Goal: Check status: Check status

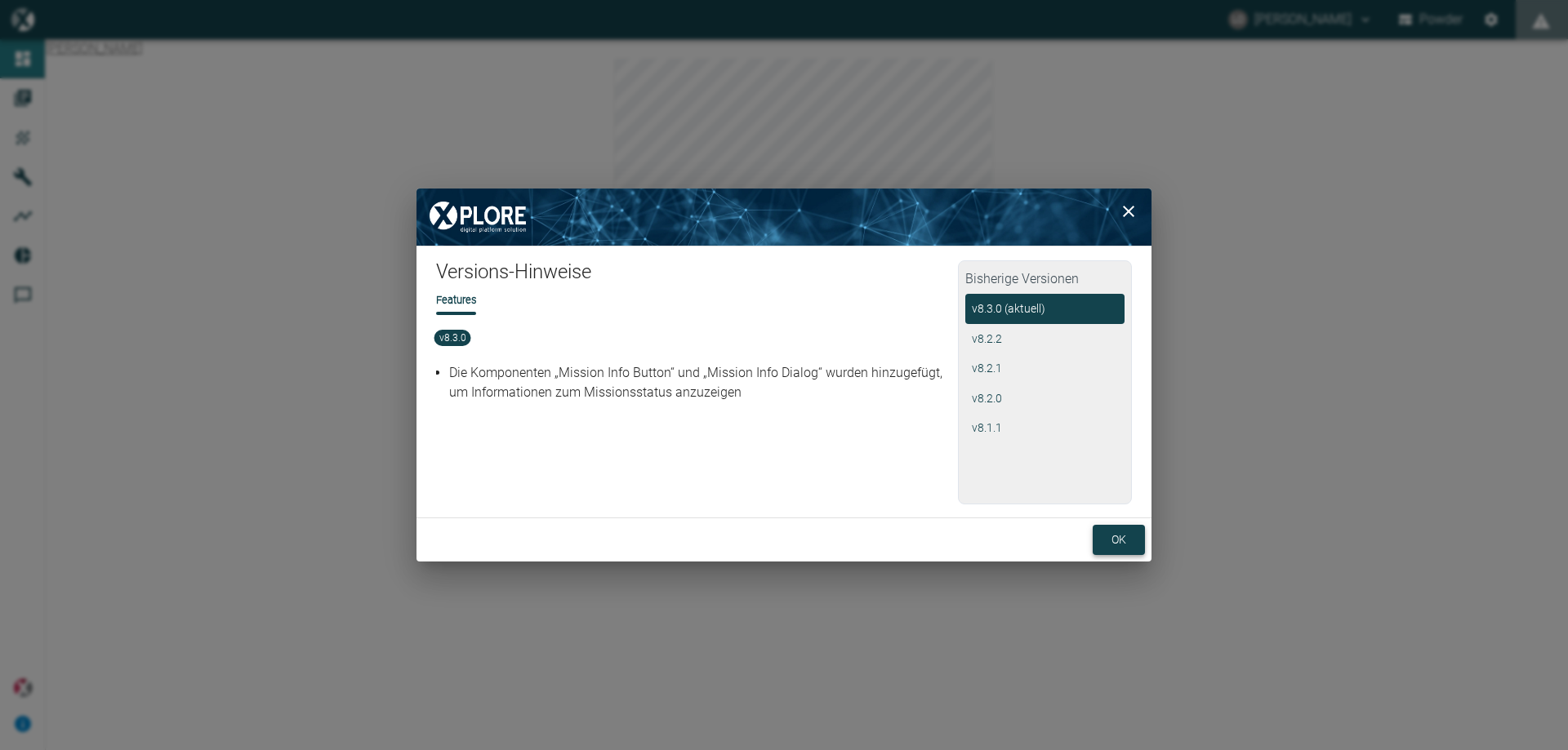
click at [1101, 539] on button "ok" at bounding box center [1118, 540] width 52 height 30
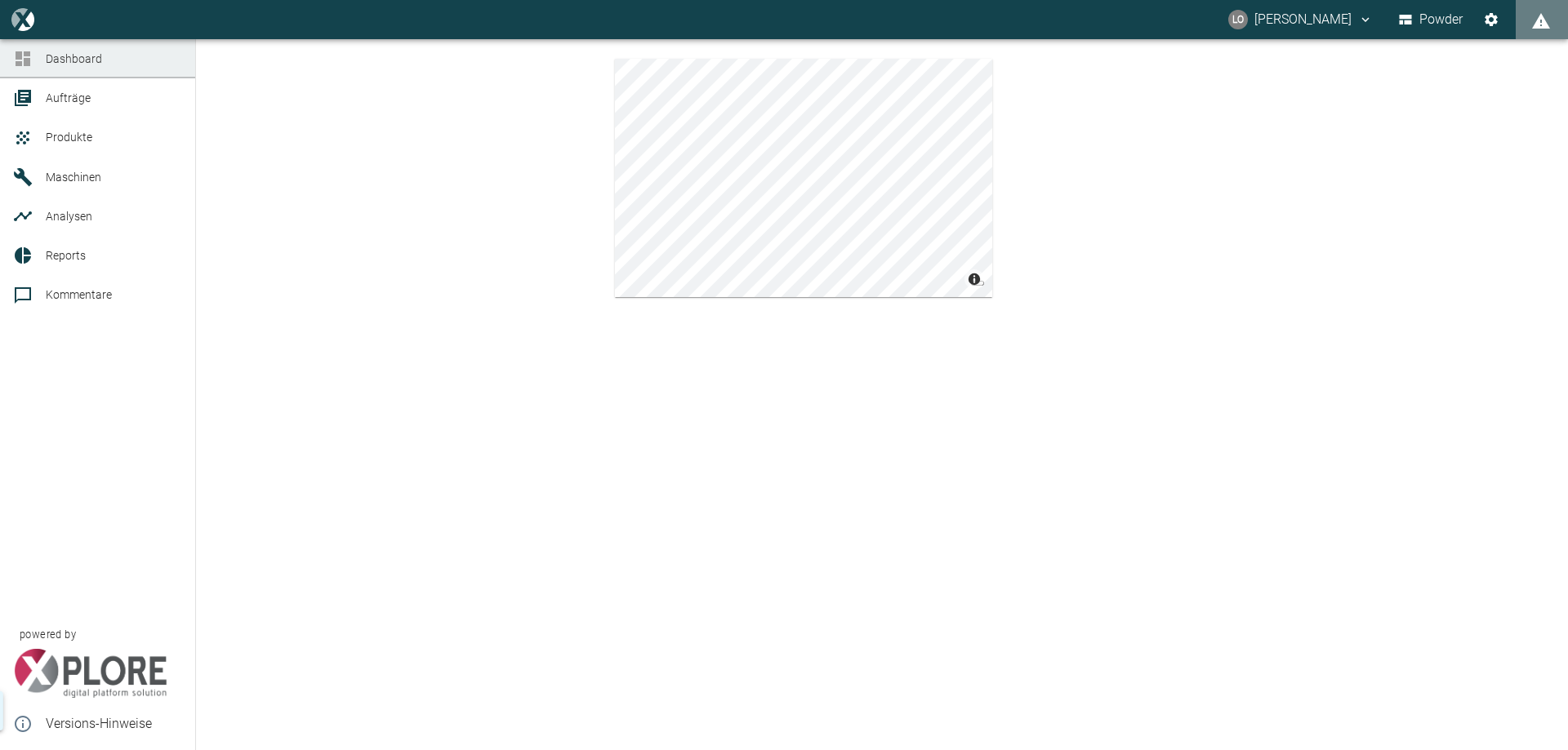
click at [80, 62] on span "Dashboard" at bounding box center [74, 58] width 57 height 13
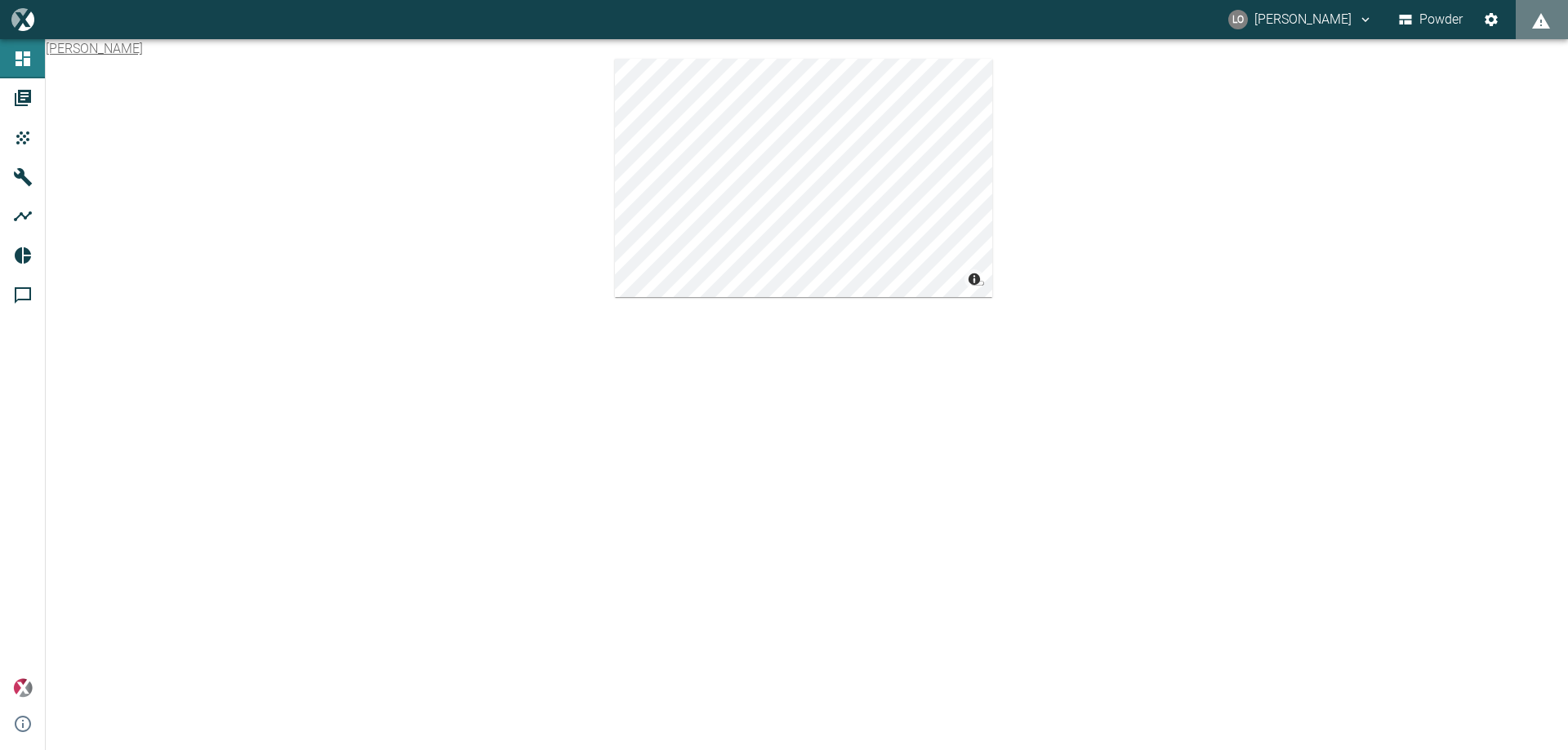
click at [91, 48] on link "[PERSON_NAME]" at bounding box center [94, 48] width 97 height 15
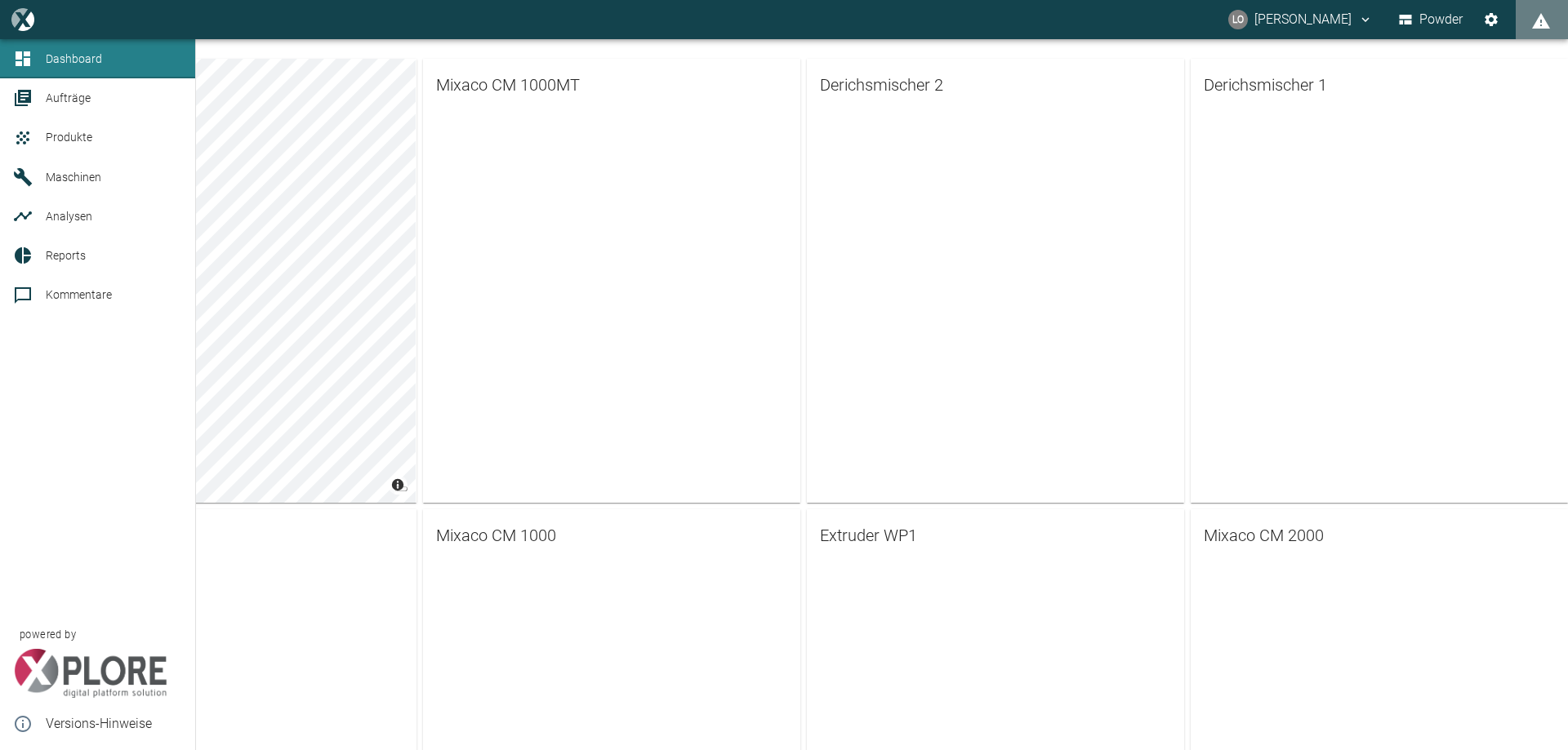
click at [75, 174] on span "Maschinen" at bounding box center [74, 177] width 56 height 13
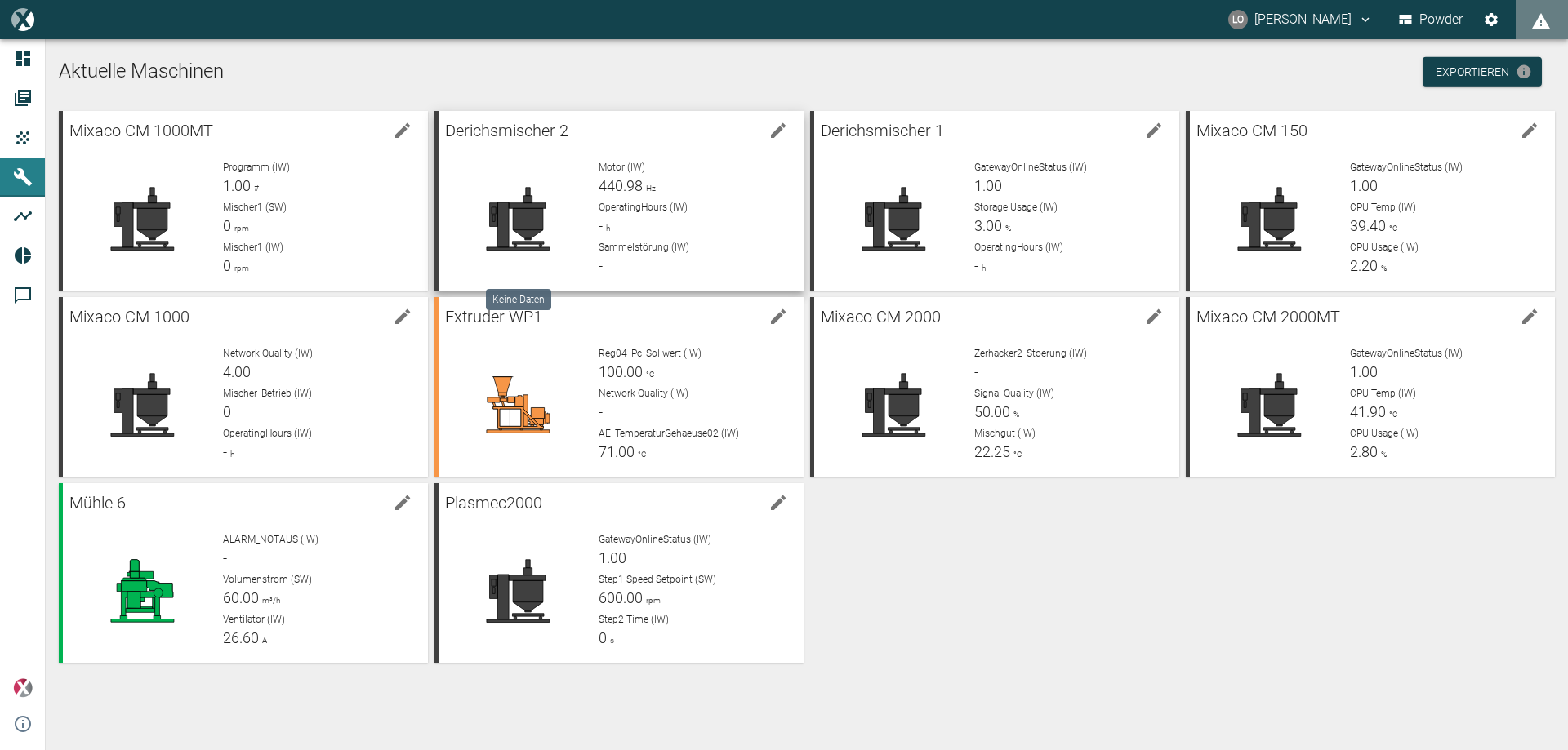
click at [544, 228] on icon at bounding box center [518, 218] width 107 height 65
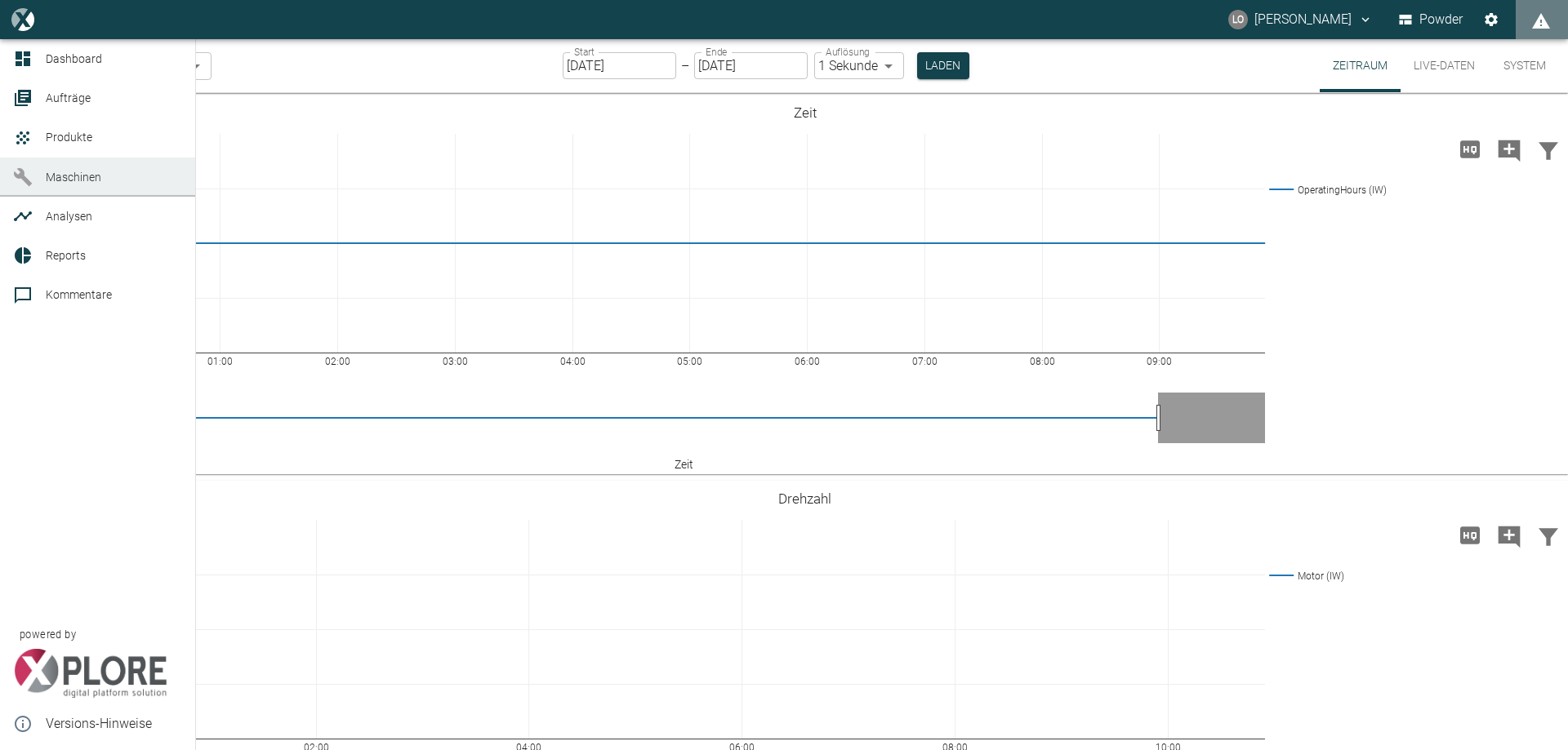
click at [9, 174] on link "Maschinen" at bounding box center [97, 177] width 196 height 39
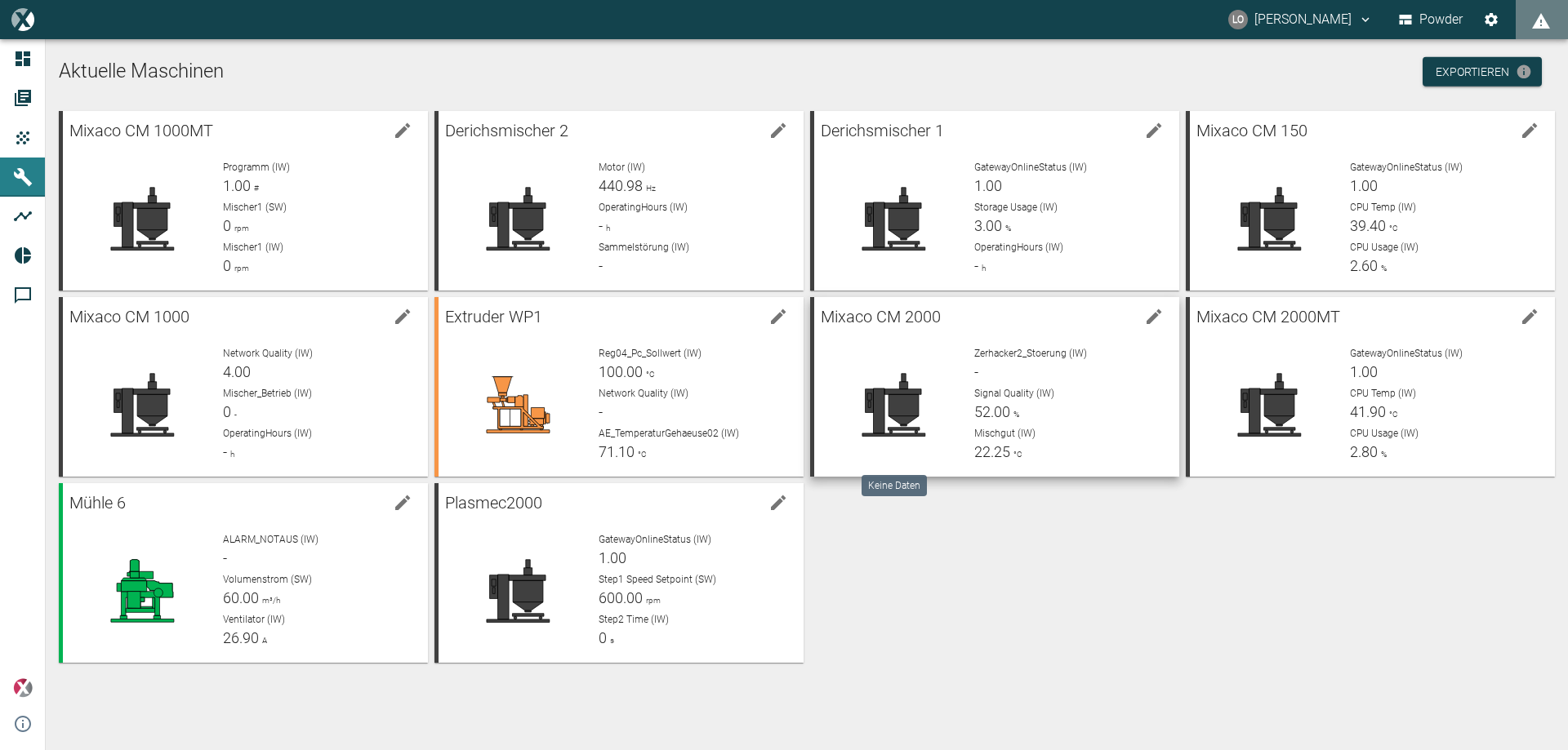
click at [949, 385] on div at bounding box center [894, 405] width 134 height 118
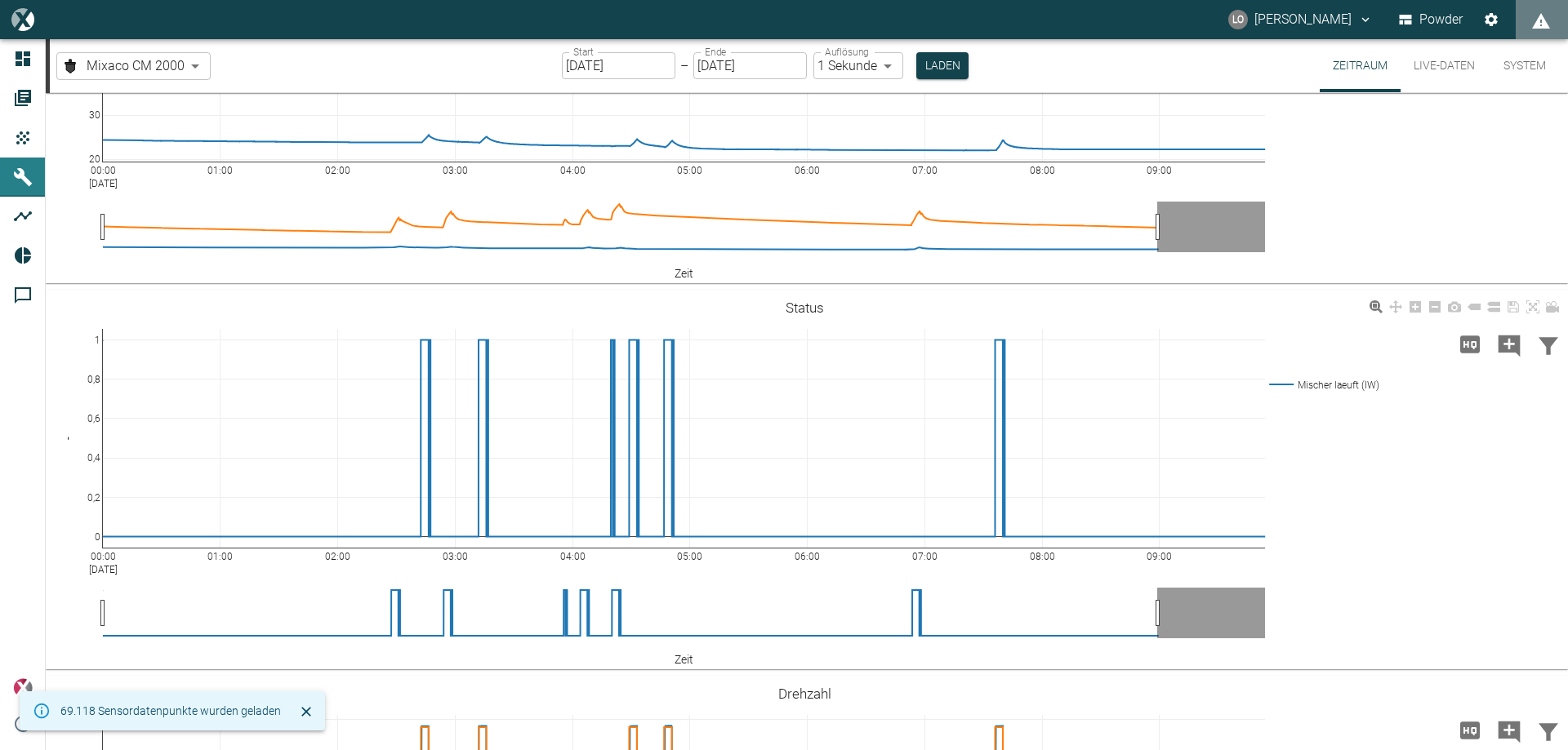
scroll to position [735, 0]
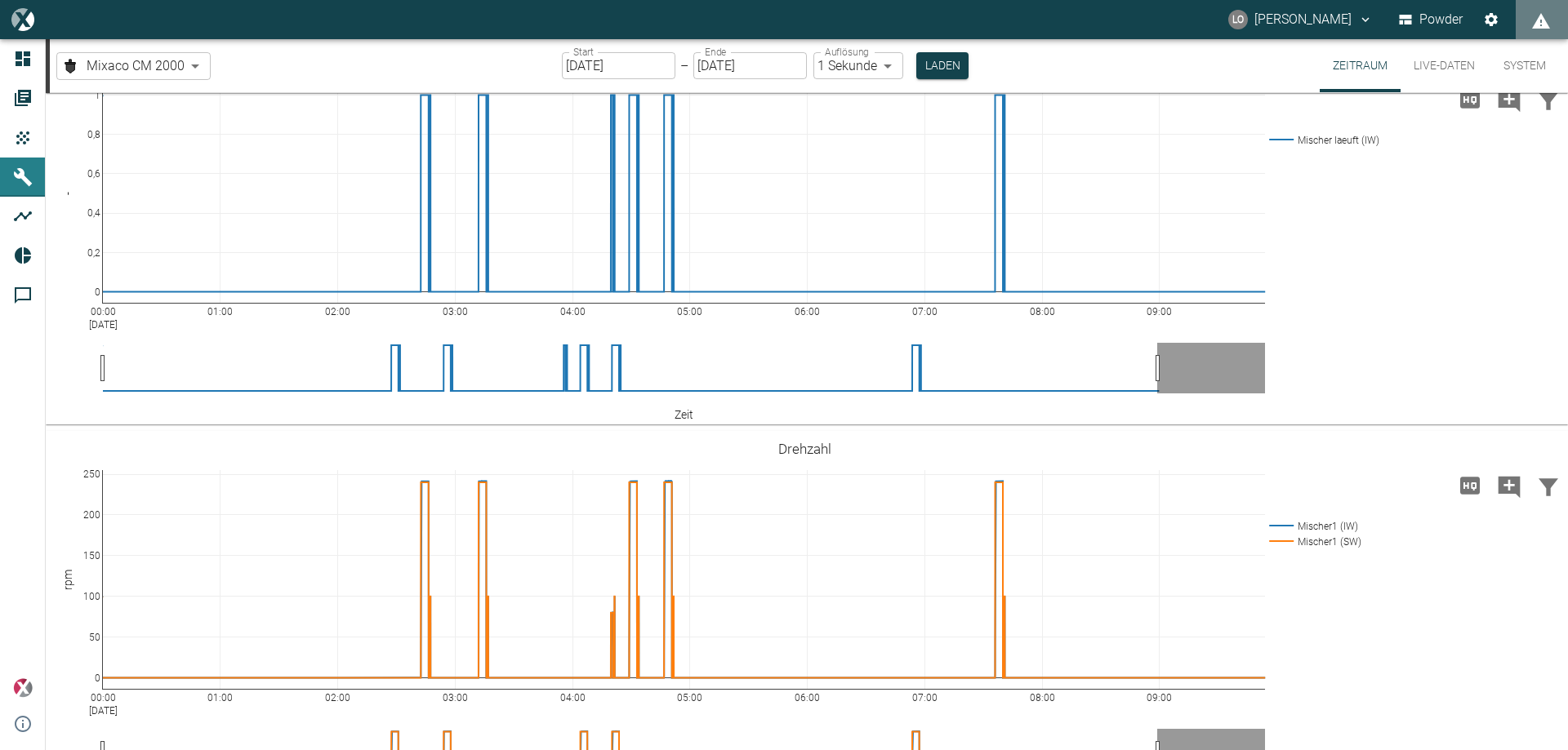
click at [618, 61] on input "[DATE]" at bounding box center [619, 66] width 113 height 27
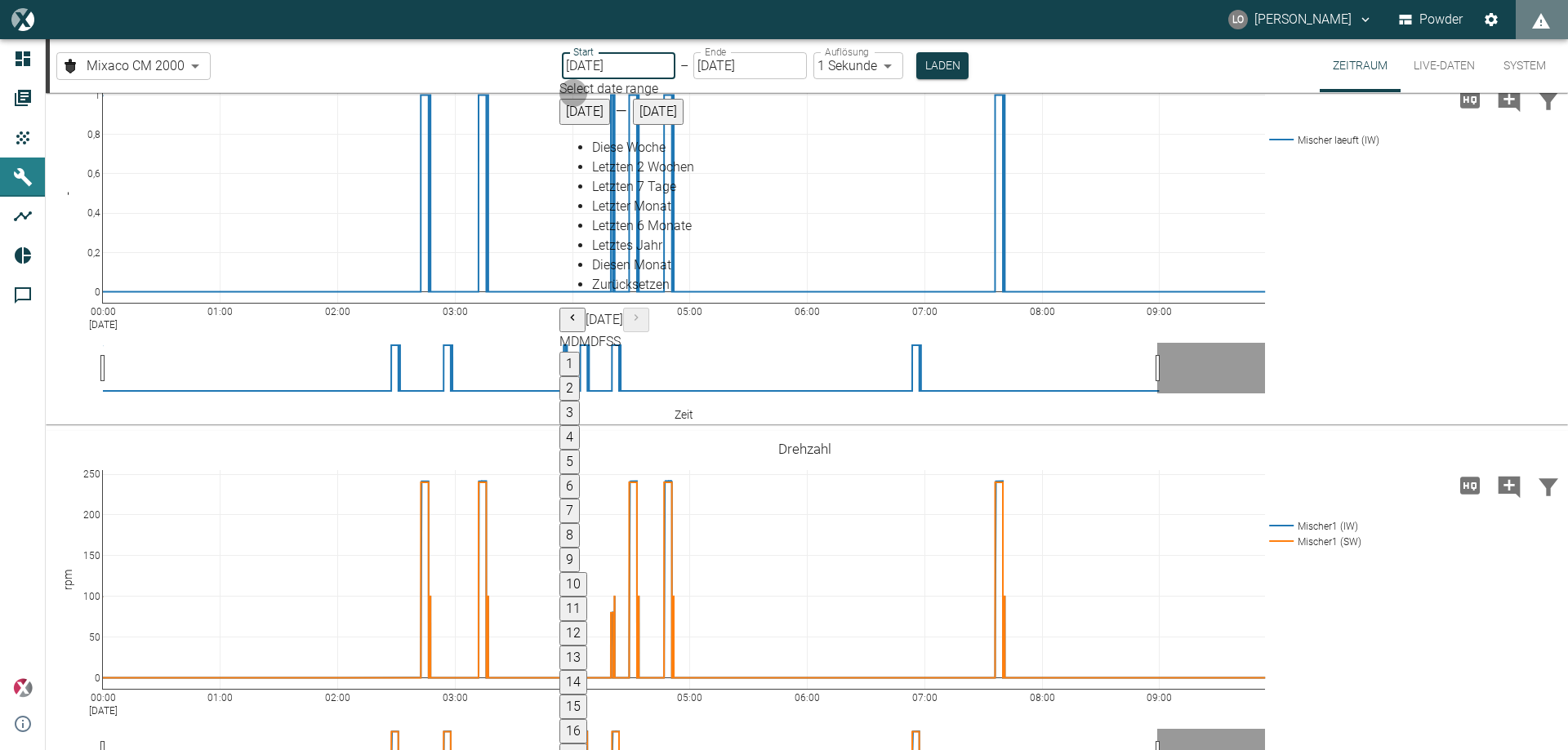
type input "[DATE]"
type input "2min"
type input "[DATE]"
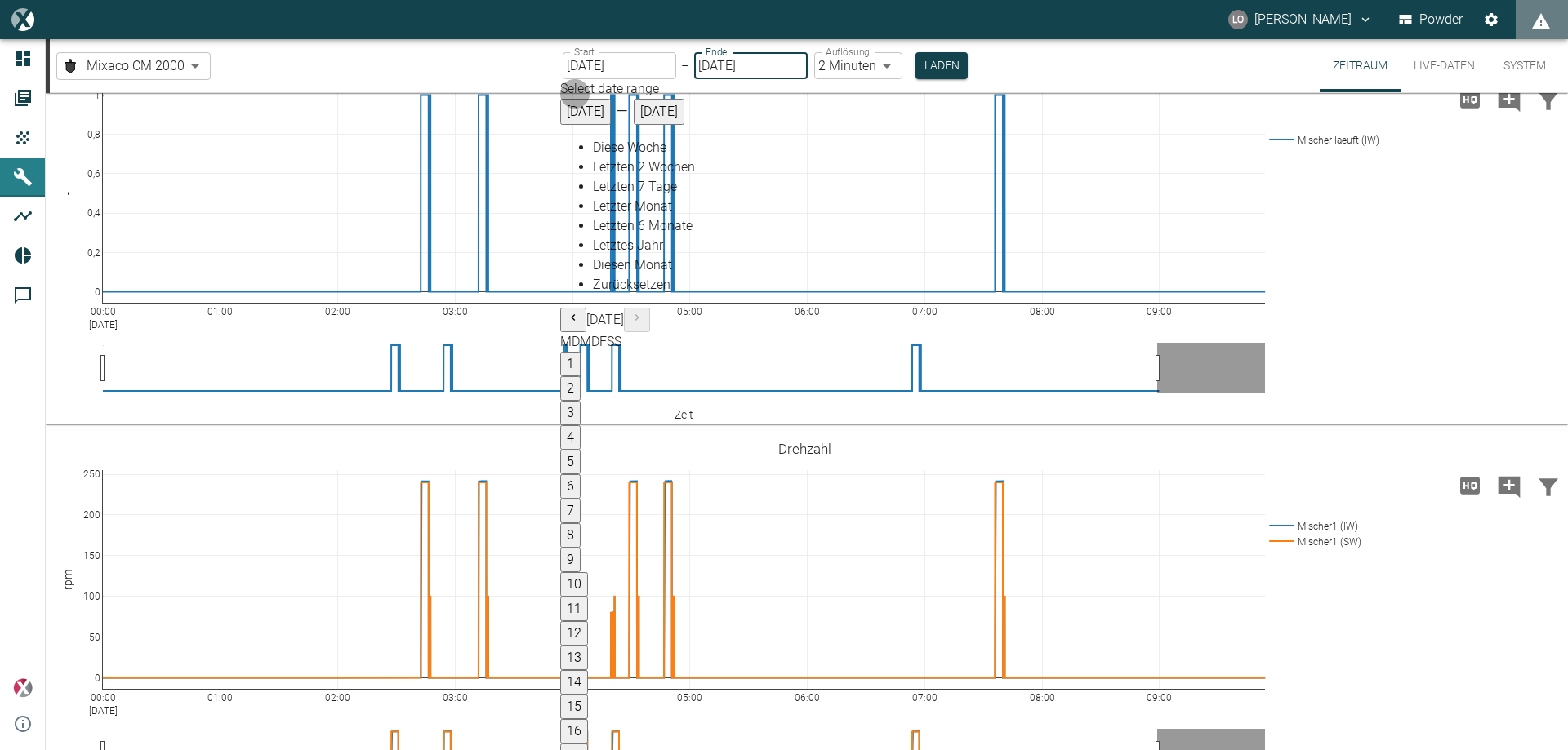
type input "1sec"
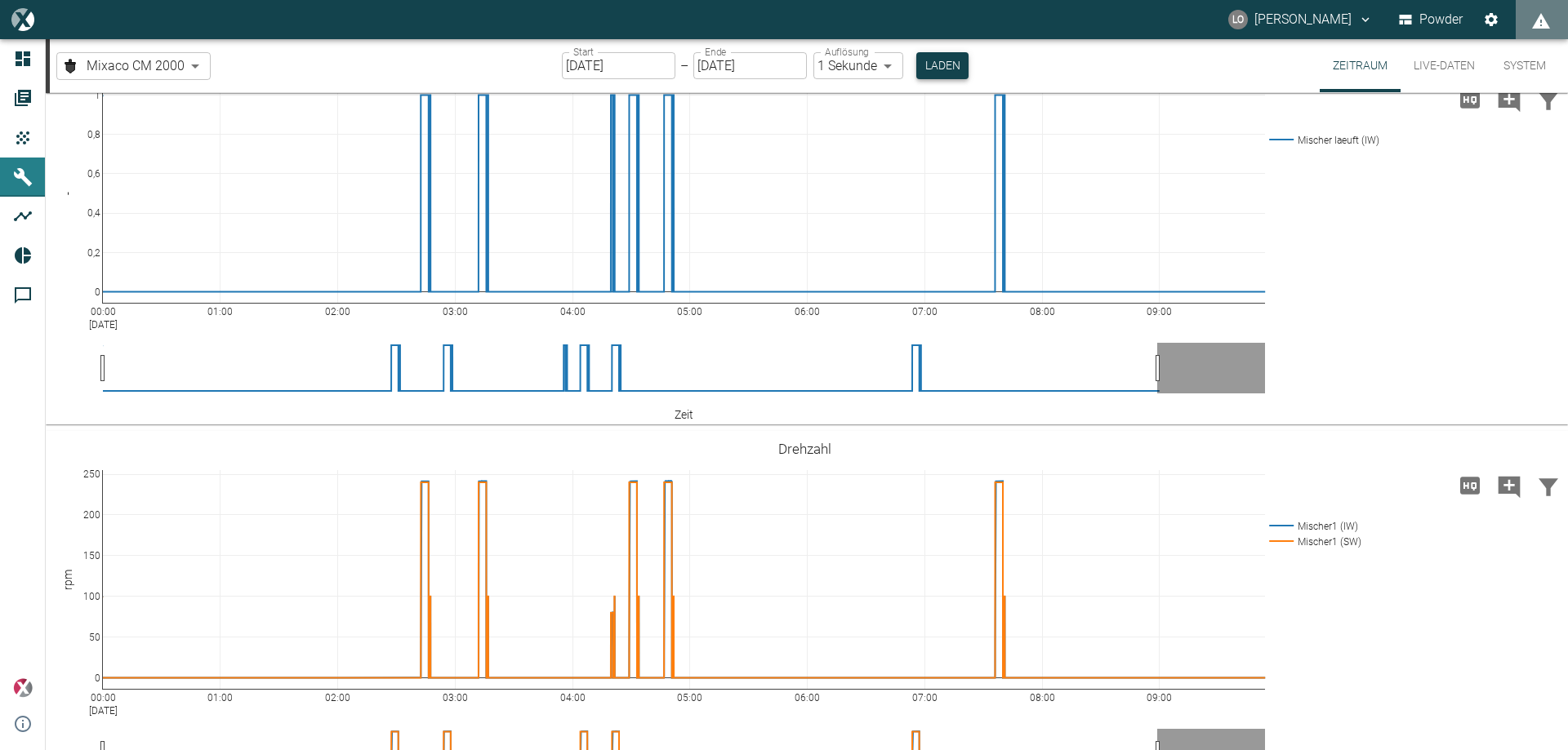
click at [951, 58] on button "Laden" at bounding box center [942, 66] width 52 height 27
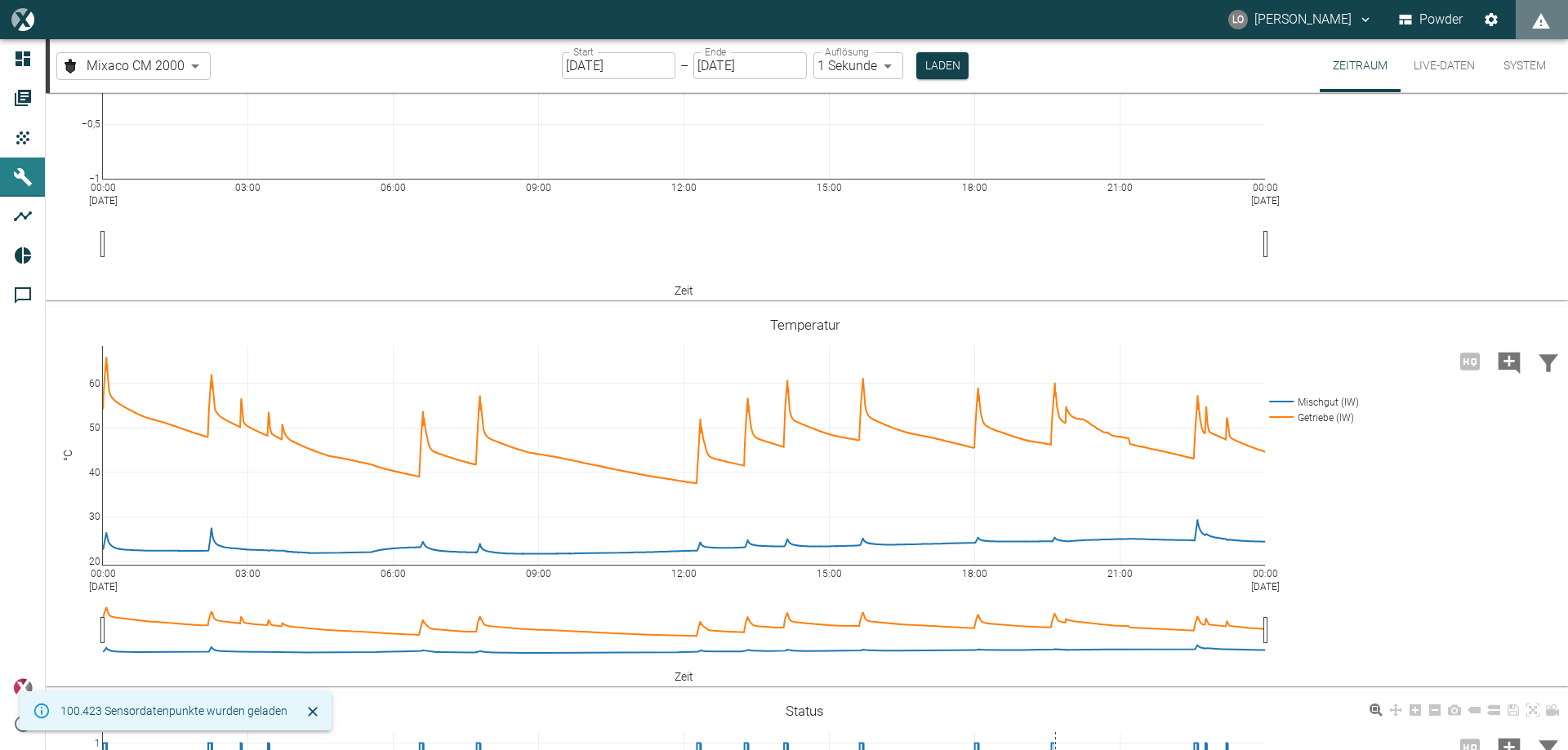
scroll to position [735, 0]
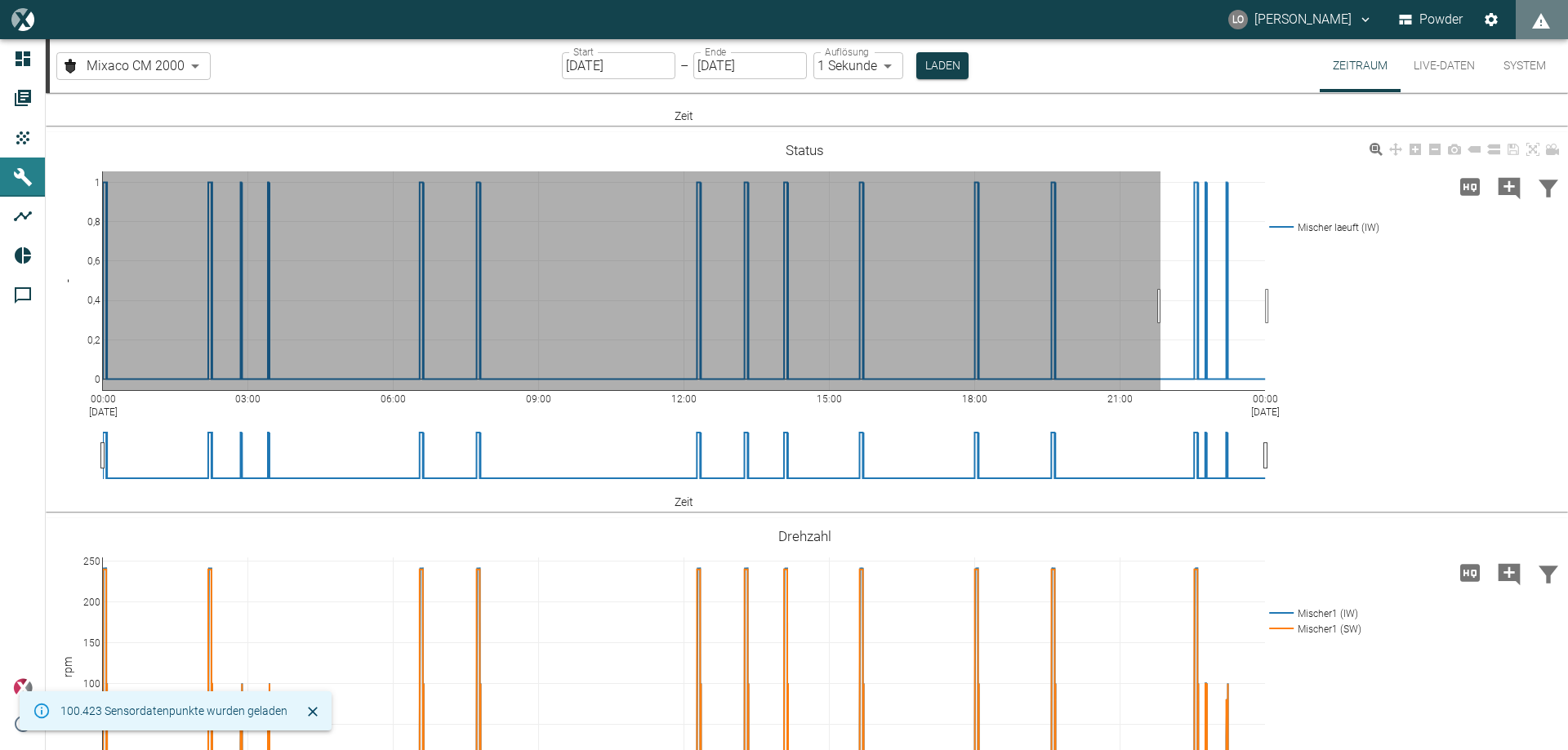
drag, startPoint x: 1160, startPoint y: 306, endPoint x: 1286, endPoint y: 306, distance: 126.0
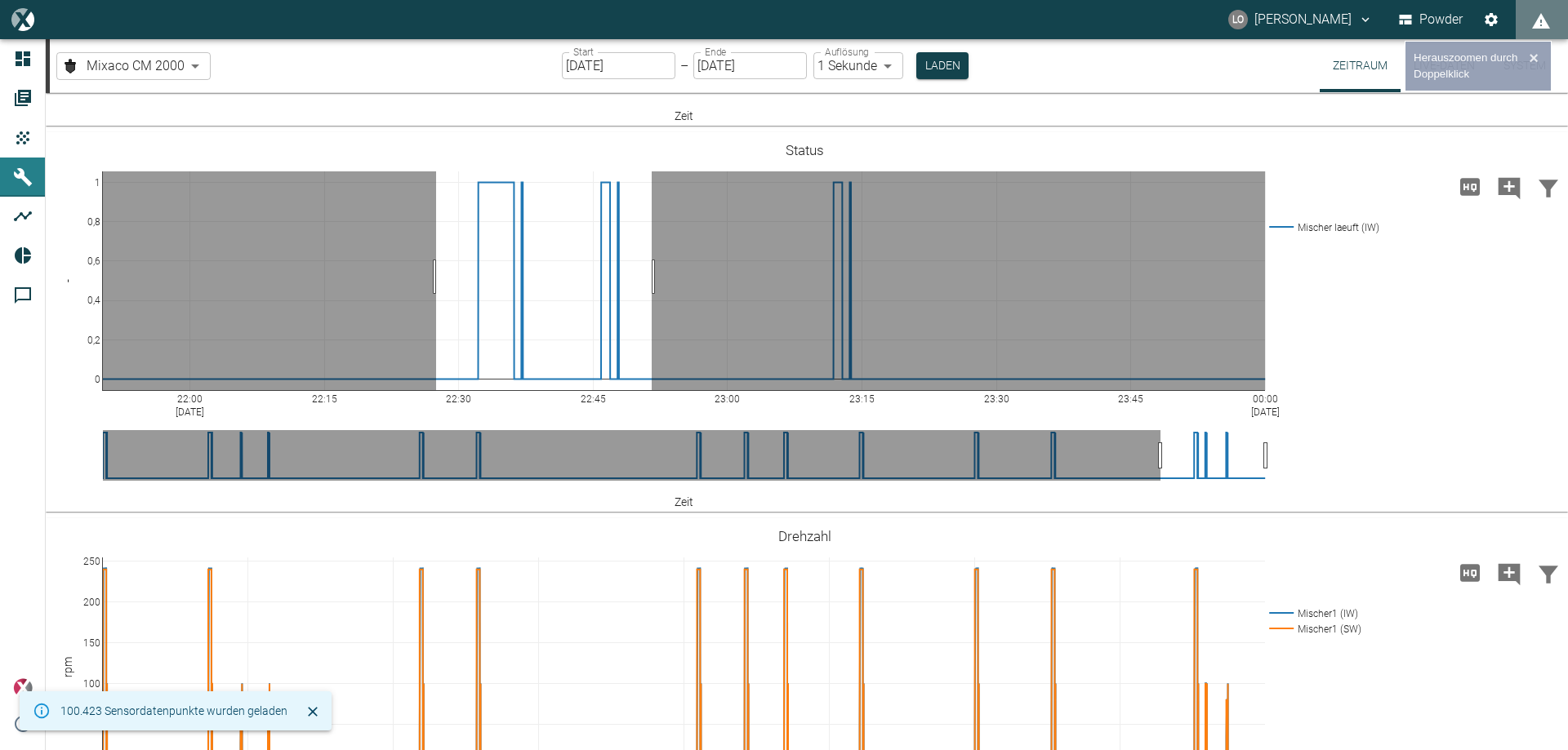
drag, startPoint x: 436, startPoint y: 277, endPoint x: 652, endPoint y: 283, distance: 216.1
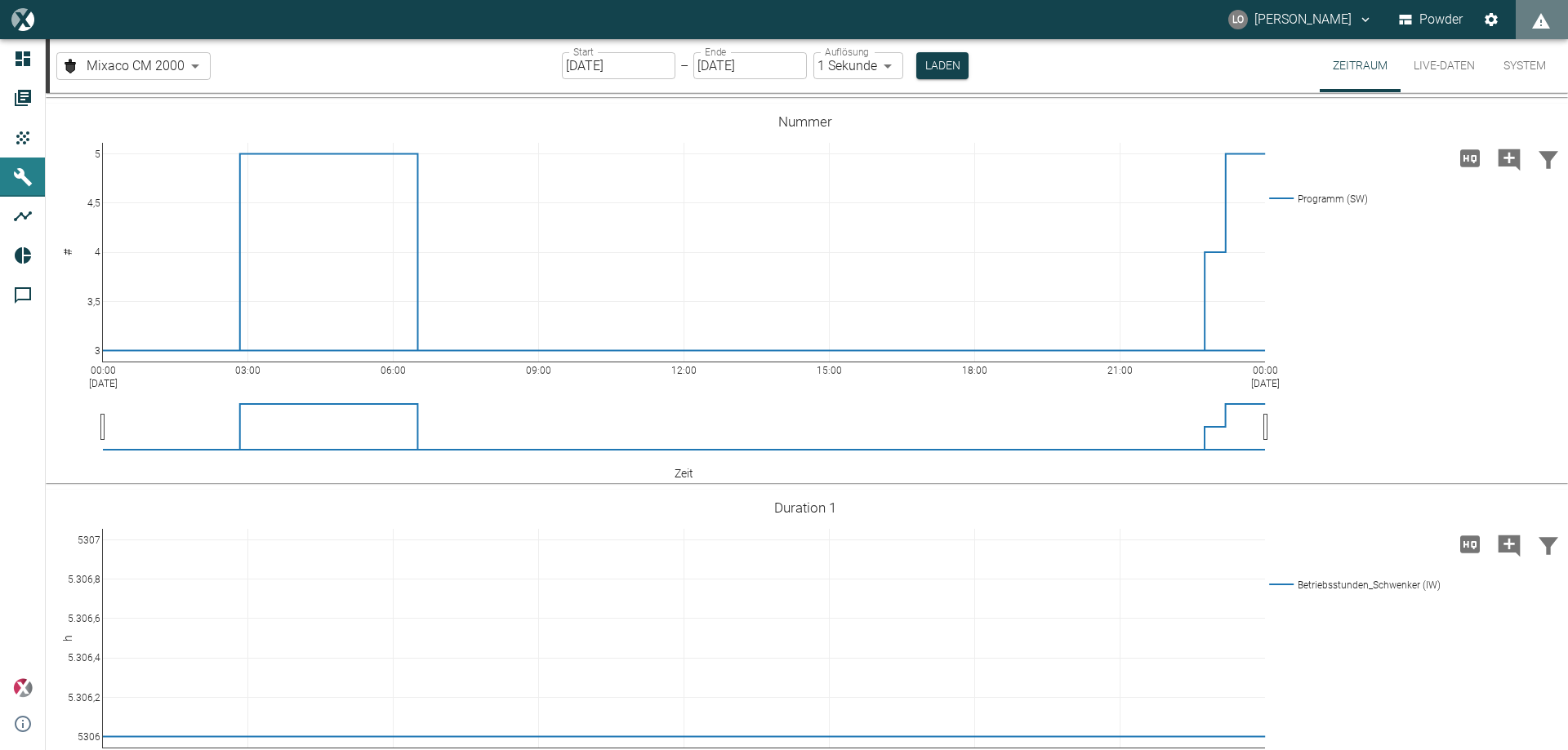
scroll to position [1372, 0]
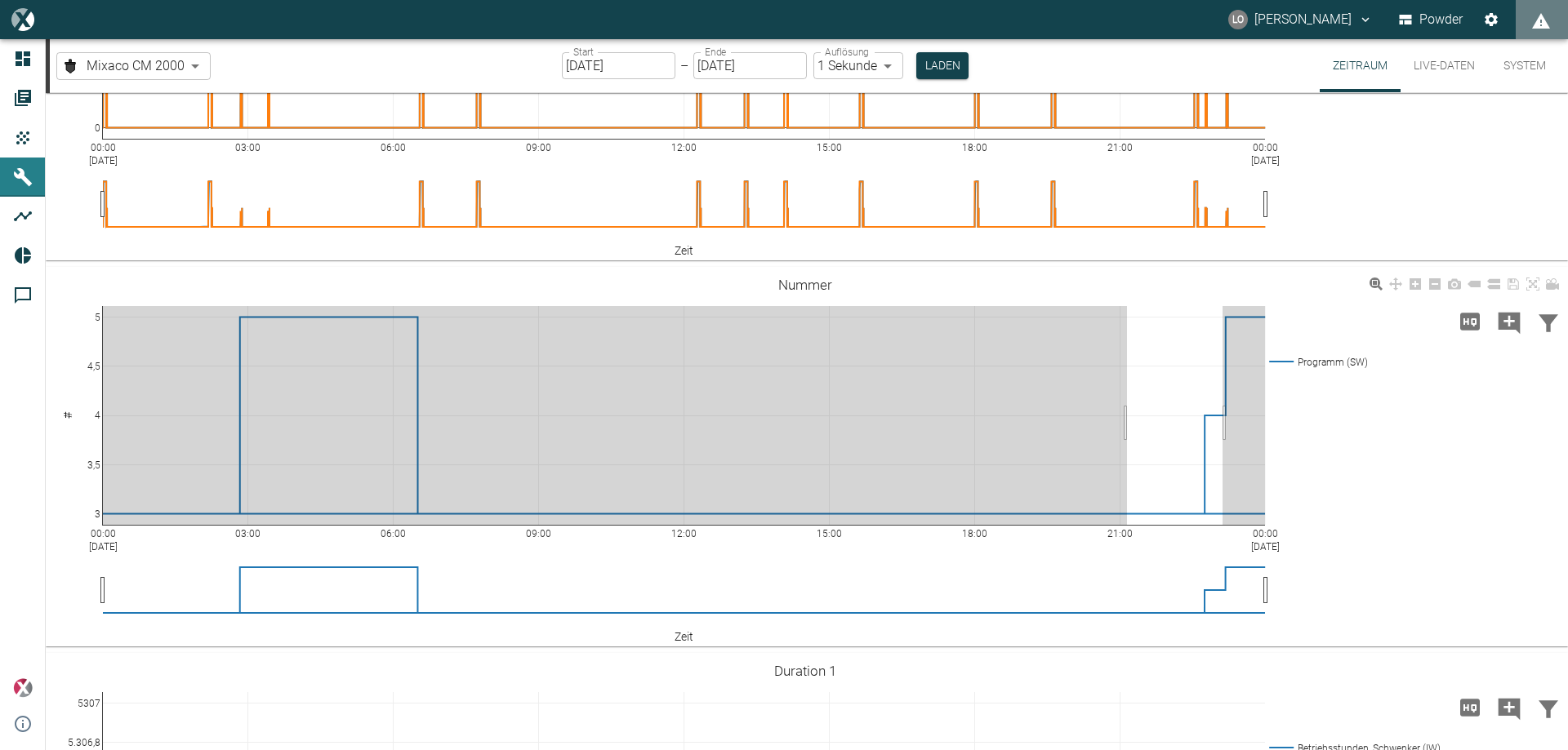
drag, startPoint x: 1127, startPoint y: 423, endPoint x: 1374, endPoint y: 421, distance: 247.0
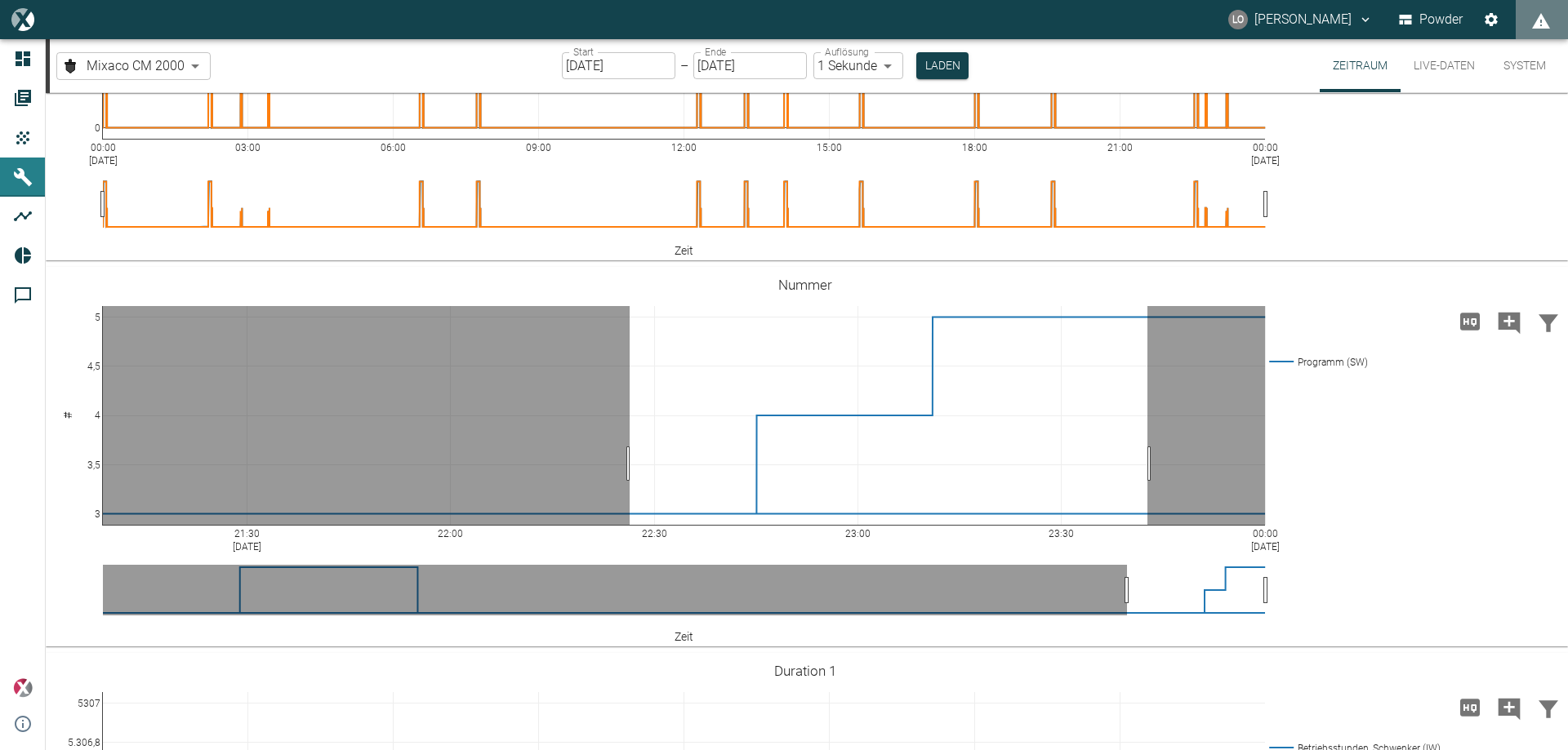
drag, startPoint x: 630, startPoint y: 464, endPoint x: 1147, endPoint y: 449, distance: 517.2
